Goal: Task Accomplishment & Management: Manage account settings

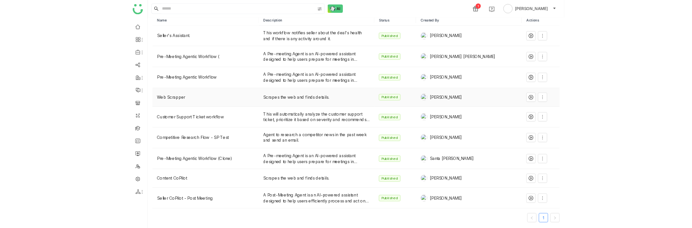
scroll to position [41, 0]
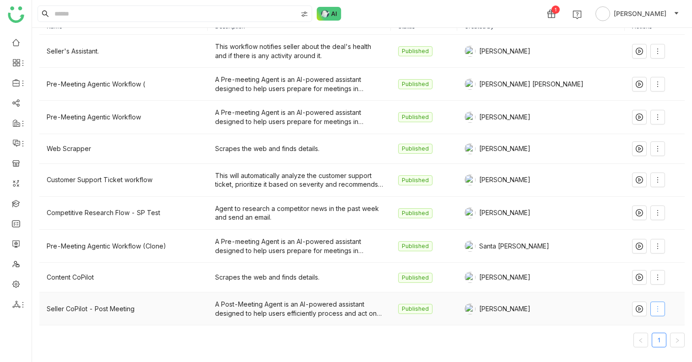
click at [658, 308] on span at bounding box center [658, 308] width 14 height 7
click at [97, 277] on div "Content CoPilot" at bounding box center [124, 277] width 154 height 10
click at [652, 281] on button at bounding box center [658, 277] width 15 height 15
click at [642, 190] on li "Edit" at bounding box center [633, 188] width 55 height 17
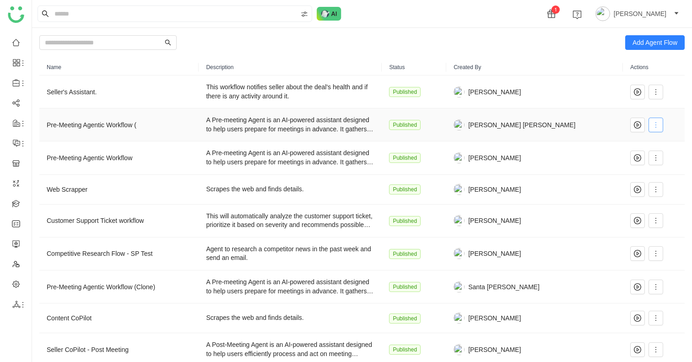
click at [652, 123] on icon at bounding box center [655, 124] width 7 height 7
click at [638, 139] on li "Edit" at bounding box center [632, 143] width 55 height 17
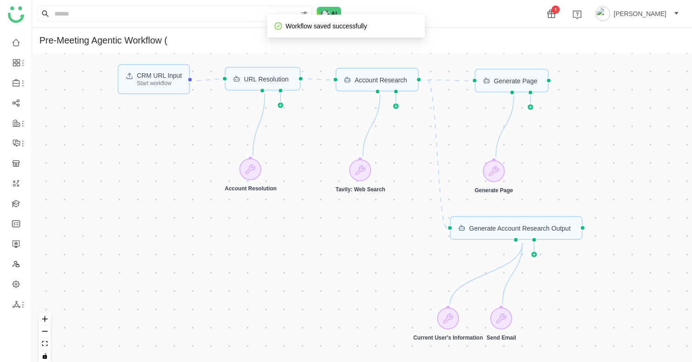
drag, startPoint x: 231, startPoint y: 115, endPoint x: 377, endPoint y: 115, distance: 146.1
click at [378, 115] on div "CRM URL Input Start workflow Generate Page Generate Account Research Output Acc…" at bounding box center [362, 211] width 660 height 316
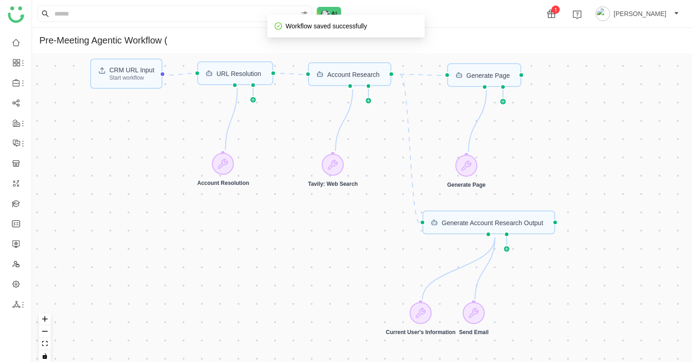
drag, startPoint x: 141, startPoint y: 147, endPoint x: 36, endPoint y: 141, distance: 105.4
click at [36, 141] on div "CRM URL Input Start workflow Generate Page Generate Account Research Output Acc…" at bounding box center [362, 211] width 660 height 316
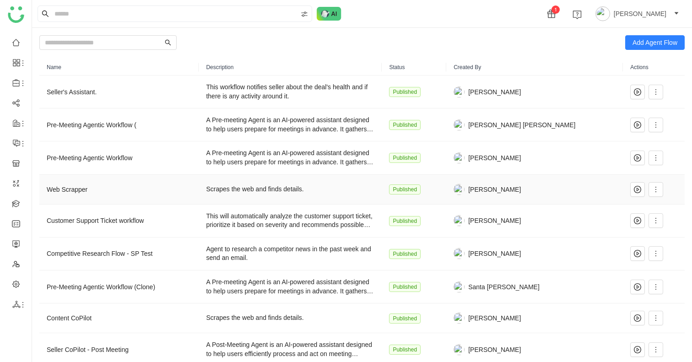
click at [660, 189] on td at bounding box center [654, 190] width 62 height 30
click at [656, 189] on span at bounding box center [656, 189] width 14 height 7
click at [643, 206] on li "Edit" at bounding box center [632, 208] width 55 height 17
click at [655, 191] on icon at bounding box center [655, 189] width 7 height 7
click at [625, 279] on span "Delete" at bounding box center [622, 278] width 25 height 10
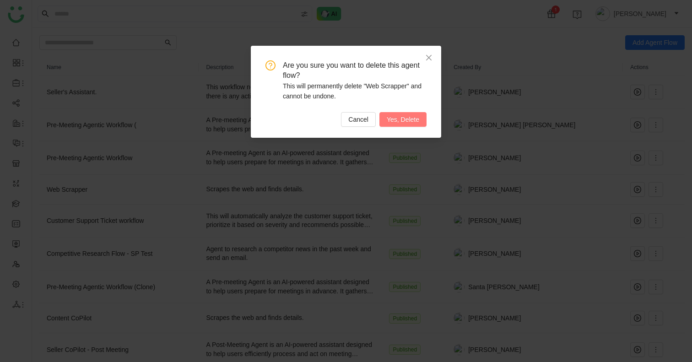
click at [392, 119] on span "Yes, Delete" at bounding box center [403, 119] width 33 height 10
